Goal: Find contact information: Find contact information

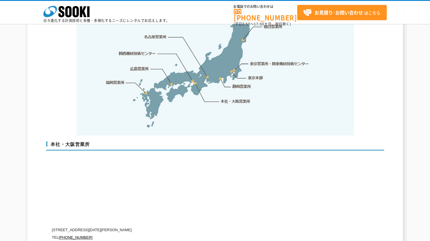
scroll to position [1329, 0]
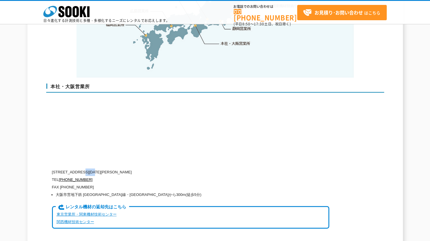
drag, startPoint x: 88, startPoint y: 159, endPoint x: 105, endPoint y: 161, distance: 17.2
click at [105, 168] on p "[STREET_ADDRESS][DATE][PERSON_NAME]" at bounding box center [190, 172] width 277 height 8
copy p "[GEOGRAPHIC_DATA][GEOGRAPHIC_DATA]"
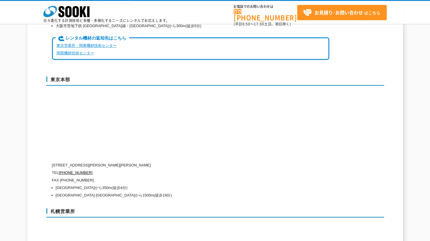
scroll to position [1502, 0]
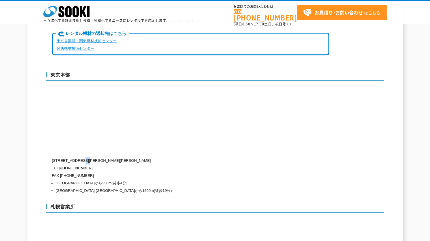
drag, startPoint x: 91, startPoint y: 147, endPoint x: 99, endPoint y: 147, distance: 8.7
click at [99, 157] on p "[STREET_ADDRESS][PERSON_NAME][PERSON_NAME]" at bounding box center [190, 161] width 277 height 8
copy p "[GEOGRAPHIC_DATA]"
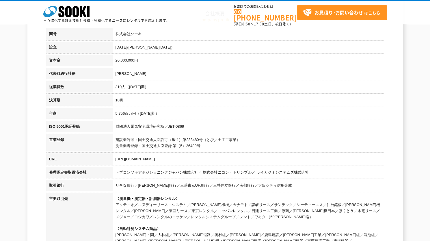
scroll to position [43, 0]
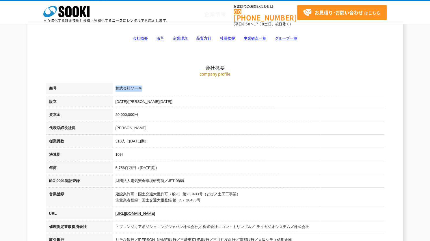
drag, startPoint x: 138, startPoint y: 86, endPoint x: 112, endPoint y: 85, distance: 26.6
click at [112, 85] on tr "商号 株式会社ソーキ" at bounding box center [215, 89] width 338 height 13
drag, startPoint x: 115, startPoint y: 128, endPoint x: 157, endPoint y: 125, distance: 42.3
click at [154, 126] on td "[PERSON_NAME]" at bounding box center [249, 128] width 272 height 13
copy td "[PERSON_NAME]"
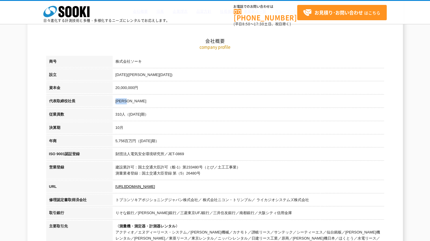
scroll to position [116, 0]
